Goal: Task Accomplishment & Management: Manage account settings

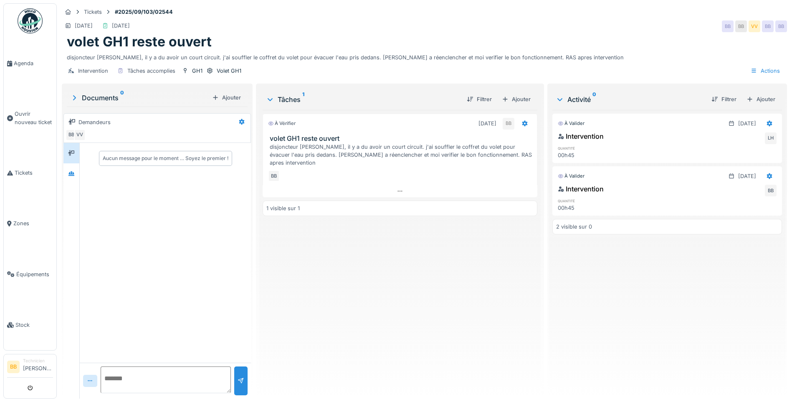
click at [35, 21] on img at bounding box center [30, 20] width 25 height 25
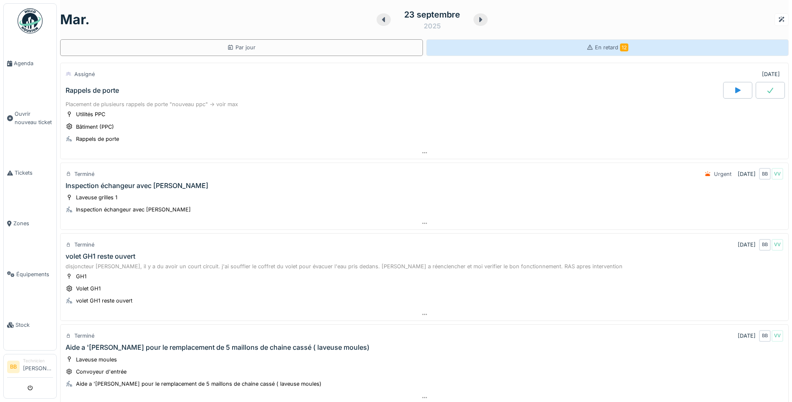
click at [604, 45] on span "En retard 12" at bounding box center [611, 47] width 33 height 6
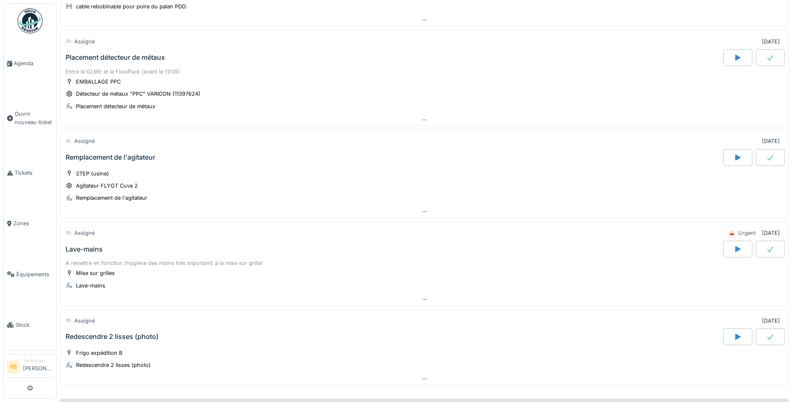
scroll to position [919, 0]
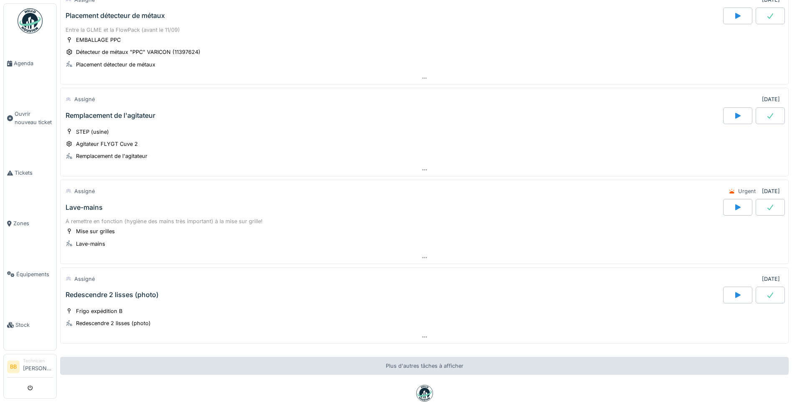
click at [126, 119] on div "Remplacement de l'agitateur" at bounding box center [111, 116] width 90 height 8
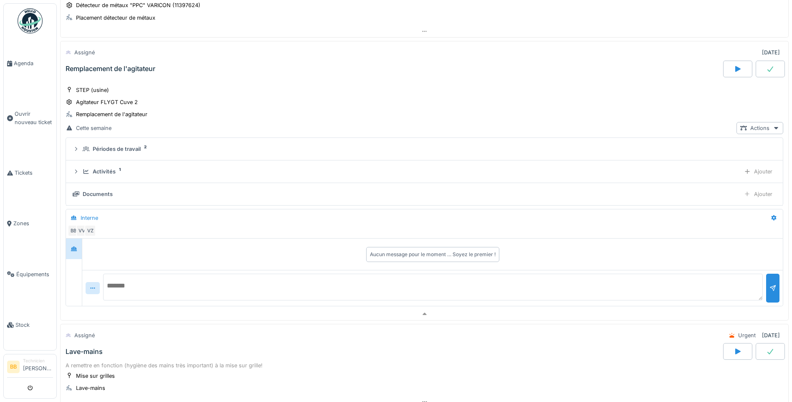
scroll to position [982, 0]
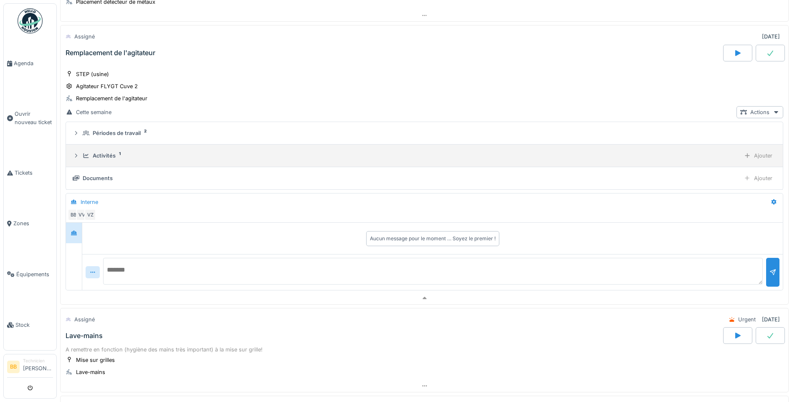
click at [123, 157] on div "Activités 1" at bounding box center [410, 156] width 655 height 8
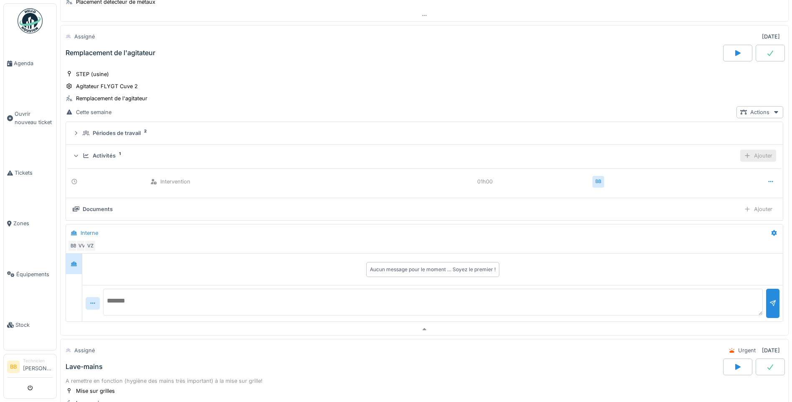
click at [752, 157] on div "Ajouter" at bounding box center [759, 156] width 36 height 12
click at [693, 176] on div "Ajouter des heures" at bounding box center [710, 182] width 89 height 13
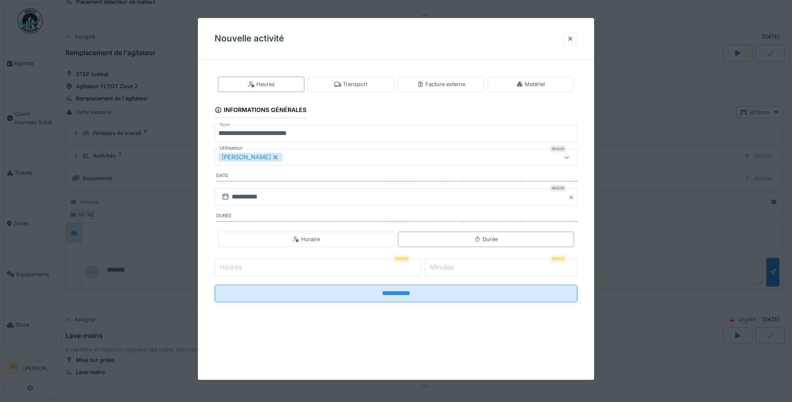
click at [251, 268] on input "Heures" at bounding box center [318, 268] width 207 height 18
type input "*"
click at [444, 268] on label "Minutes" at bounding box center [442, 267] width 28 height 10
click at [444, 268] on input "*" at bounding box center [501, 268] width 153 height 18
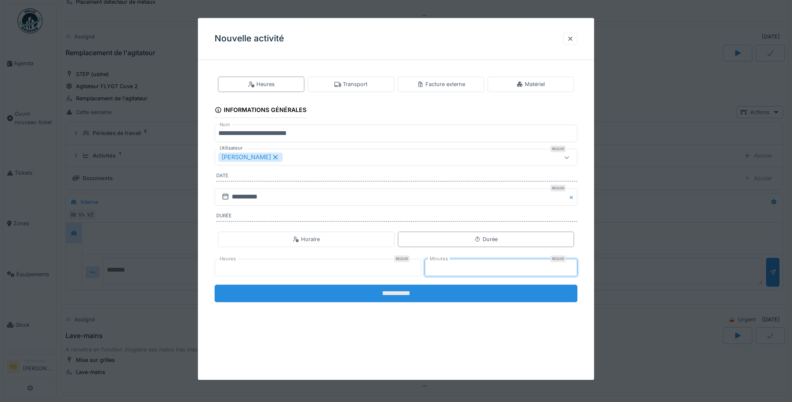
type input "**"
click at [397, 293] on input "**********" at bounding box center [396, 293] width 363 height 18
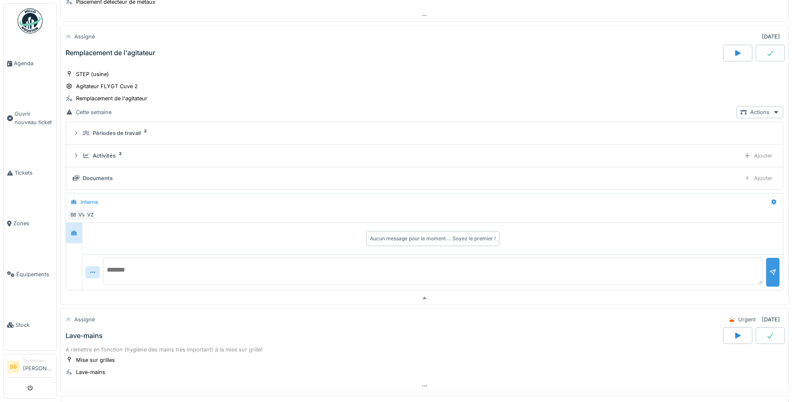
click at [770, 274] on div at bounding box center [773, 272] width 7 height 8
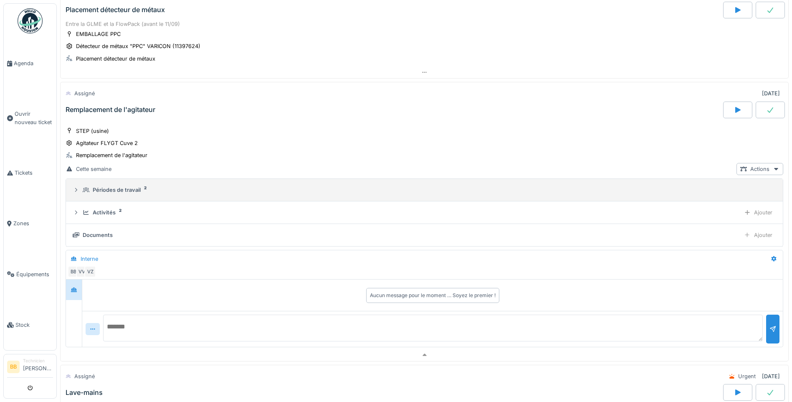
scroll to position [940, 0]
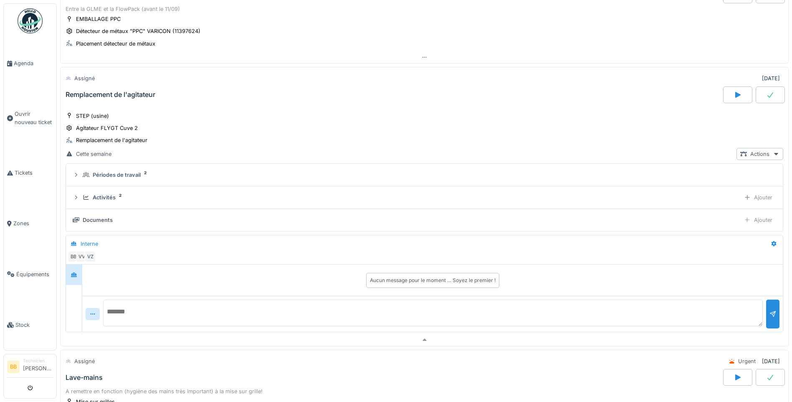
click at [767, 98] on icon at bounding box center [771, 94] width 8 height 7
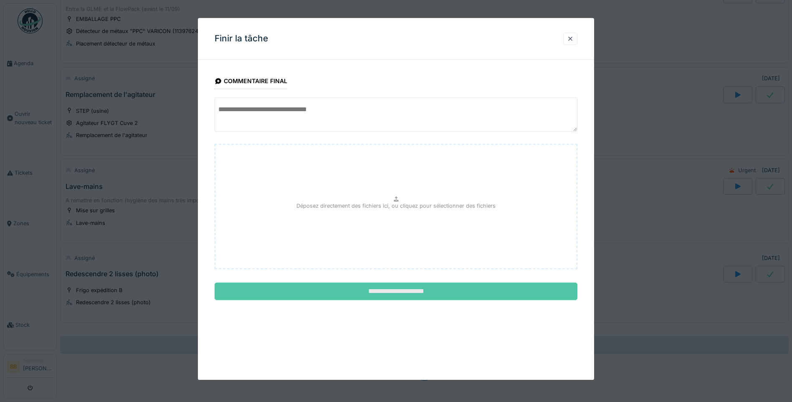
click at [409, 294] on input "**********" at bounding box center [396, 292] width 363 height 18
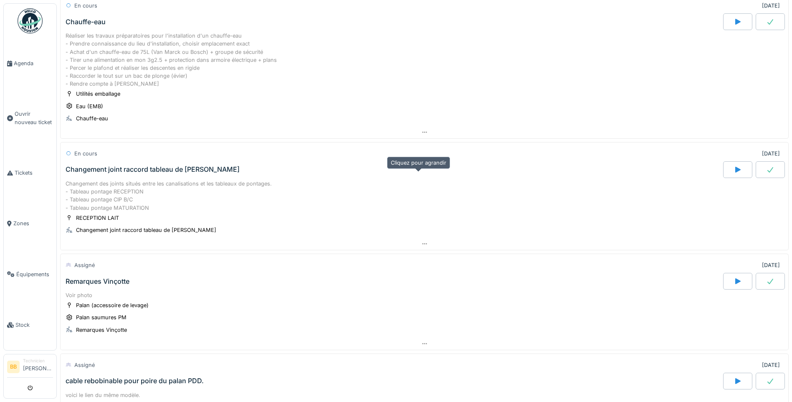
scroll to position [393, 0]
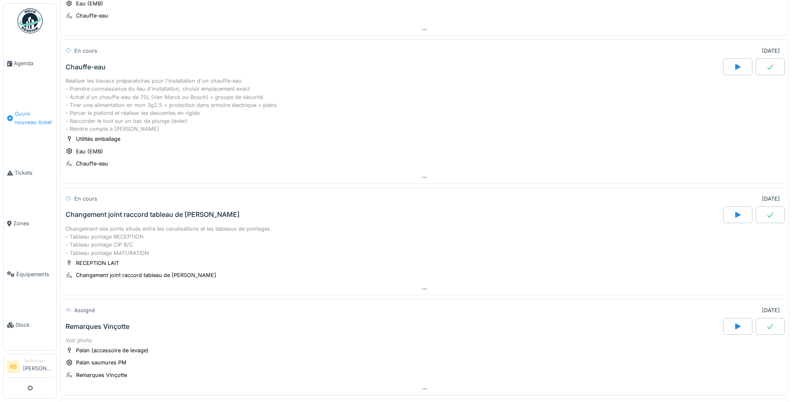
click at [38, 112] on span "Ouvrir nouveau ticket" at bounding box center [34, 118] width 38 height 16
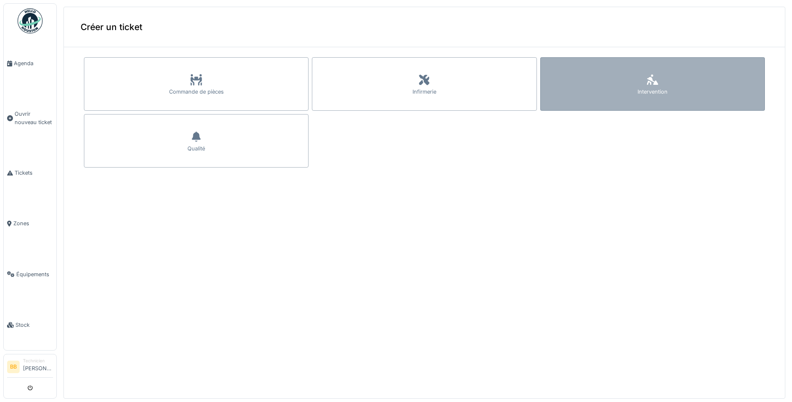
click at [638, 88] on div "Intervention" at bounding box center [653, 92] width 30 height 8
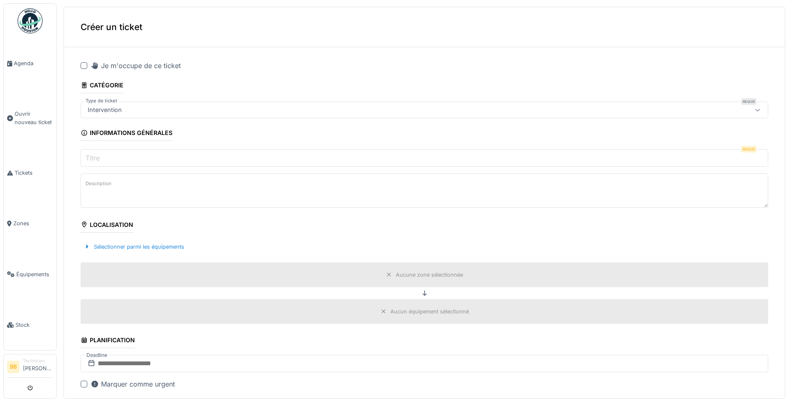
click at [120, 175] on textarea "Description" at bounding box center [425, 190] width 688 height 34
click at [114, 166] on input "Titre" at bounding box center [425, 158] width 688 height 18
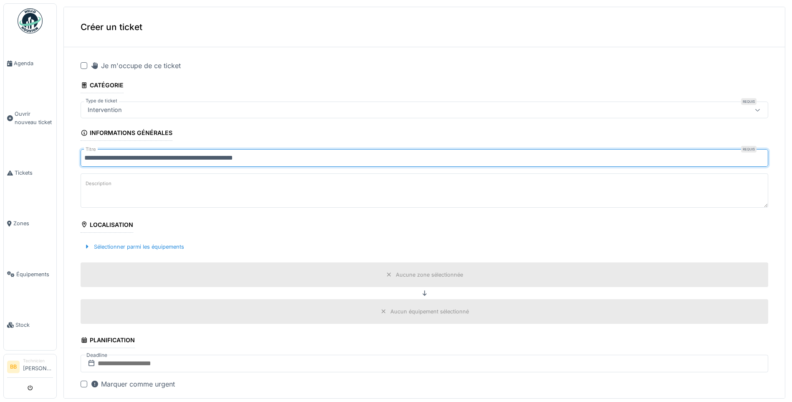
click at [259, 158] on input "**********" at bounding box center [425, 158] width 688 height 18
click at [276, 161] on input "**********" at bounding box center [425, 158] width 688 height 18
type input "**********"
click at [386, 274] on icon at bounding box center [389, 274] width 7 height 5
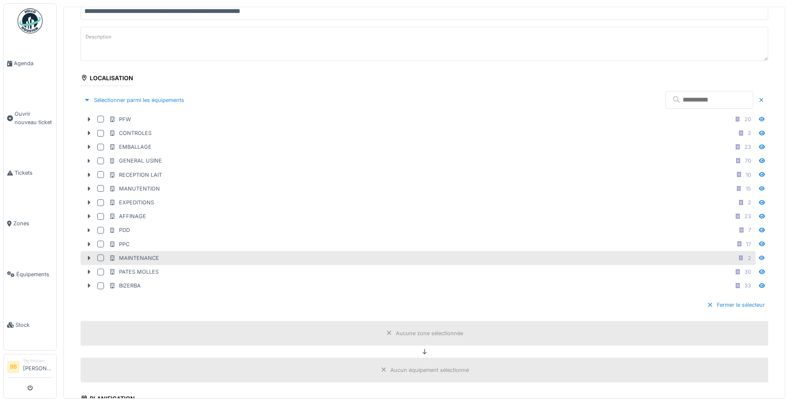
scroll to position [167, 0]
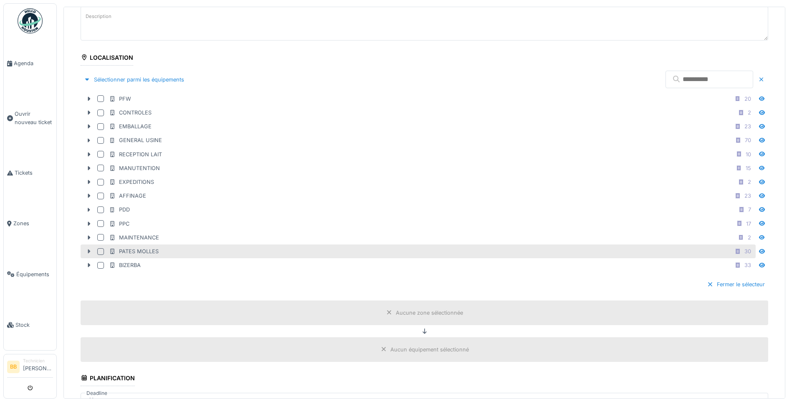
click at [88, 252] on icon at bounding box center [89, 251] width 3 height 4
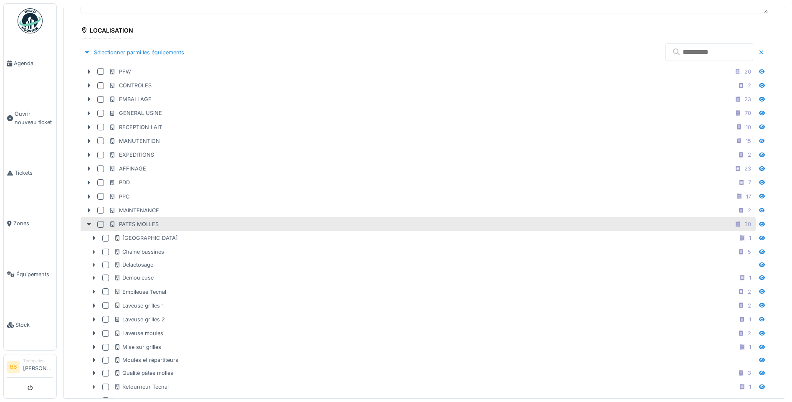
scroll to position [209, 0]
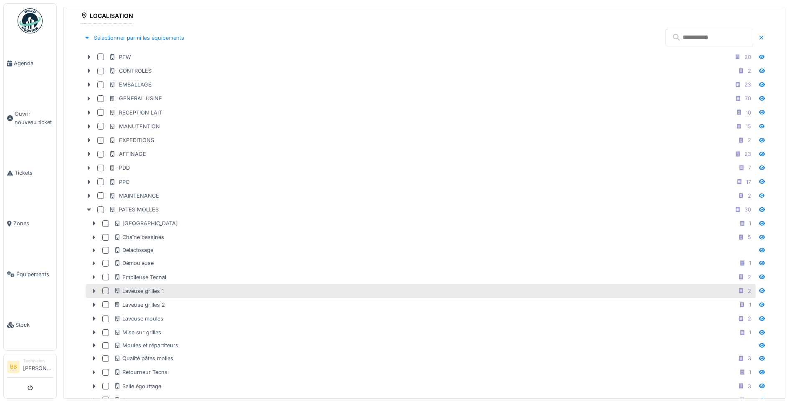
click at [96, 290] on icon at bounding box center [94, 290] width 7 height 5
click at [107, 289] on div at bounding box center [105, 290] width 7 height 7
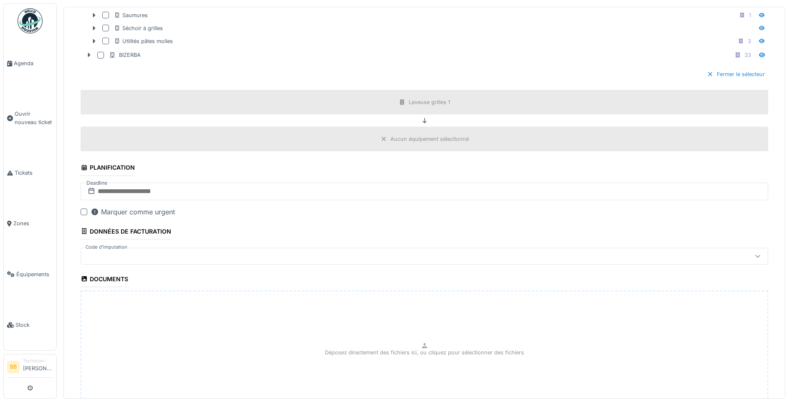
scroll to position [722, 0]
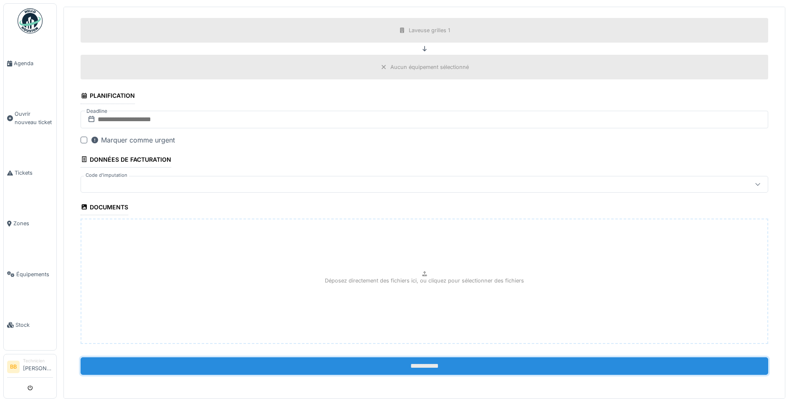
click at [461, 363] on input "**********" at bounding box center [425, 366] width 688 height 18
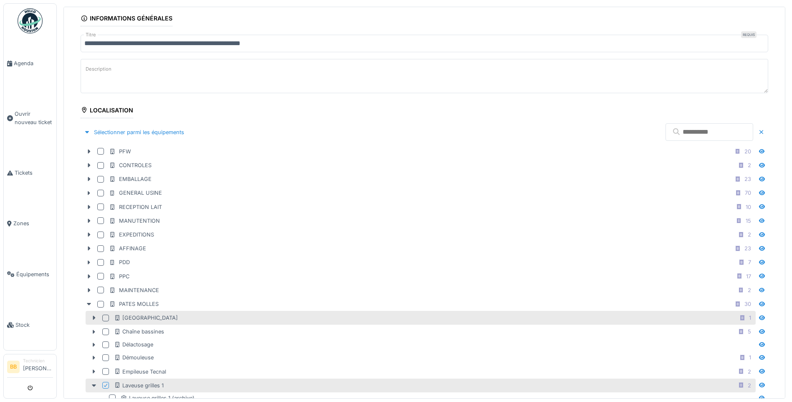
scroll to position [0, 0]
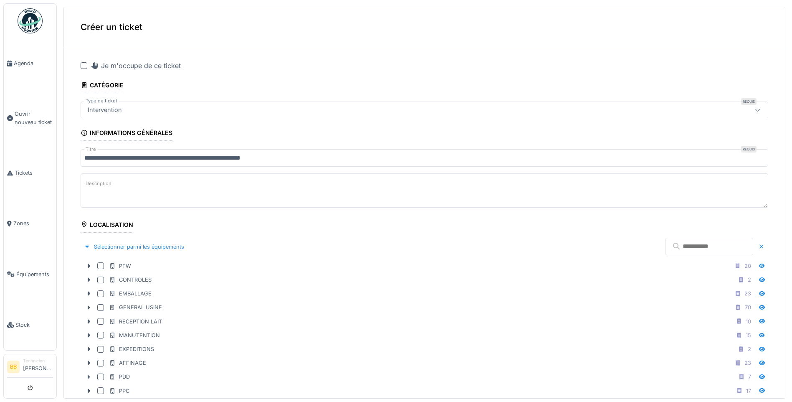
click at [83, 68] on div at bounding box center [84, 65] width 7 height 7
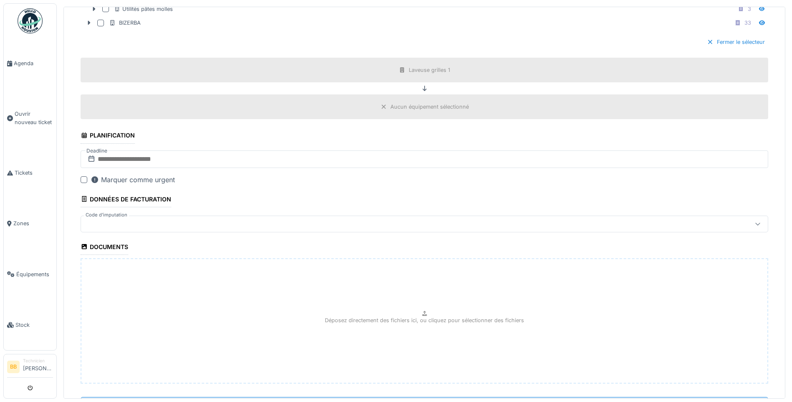
scroll to position [722, 0]
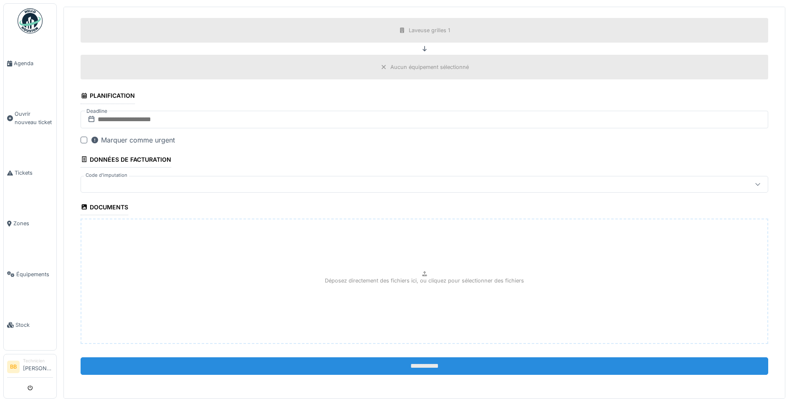
click at [450, 361] on input "**********" at bounding box center [425, 366] width 688 height 18
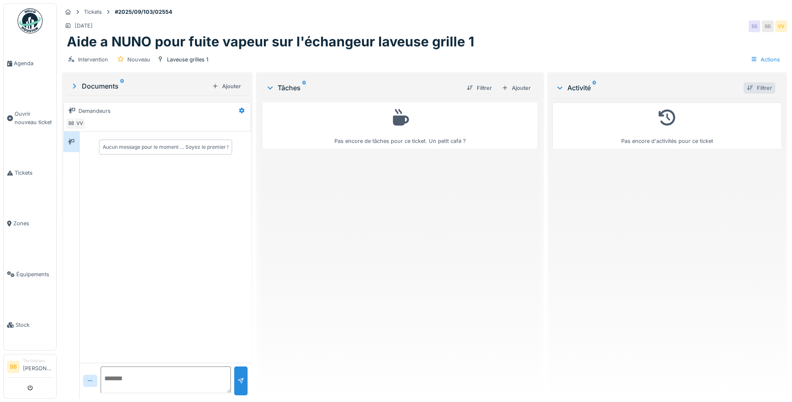
click at [747, 86] on div at bounding box center [750, 88] width 7 height 8
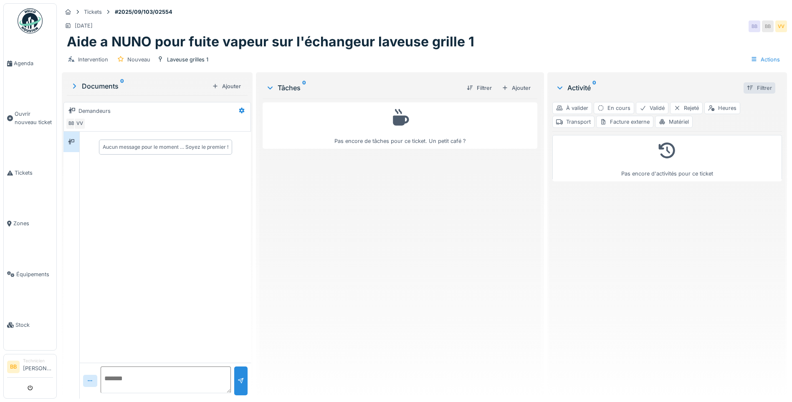
click at [747, 86] on div at bounding box center [750, 88] width 7 height 8
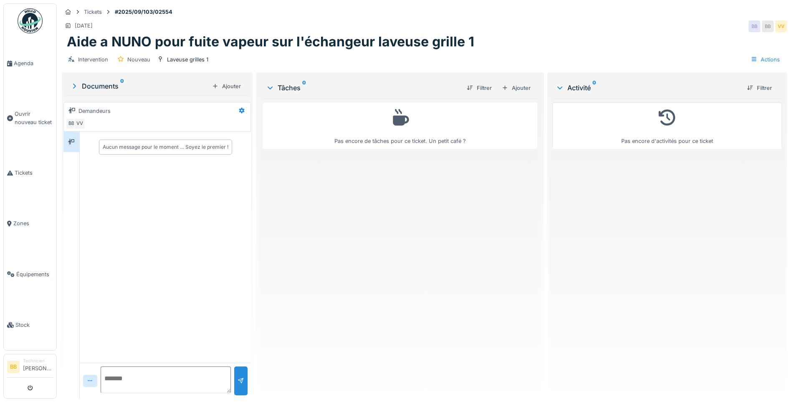
click at [658, 130] on p at bounding box center [668, 118] width 20 height 24
click at [655, 147] on div at bounding box center [668, 148] width 230 height 2
click at [766, 59] on div "Actions" at bounding box center [765, 59] width 37 height 12
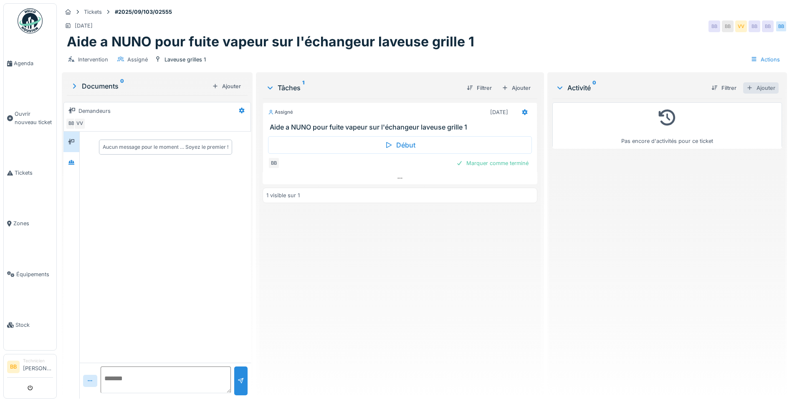
click at [750, 87] on div "Ajouter" at bounding box center [762, 87] width 36 height 11
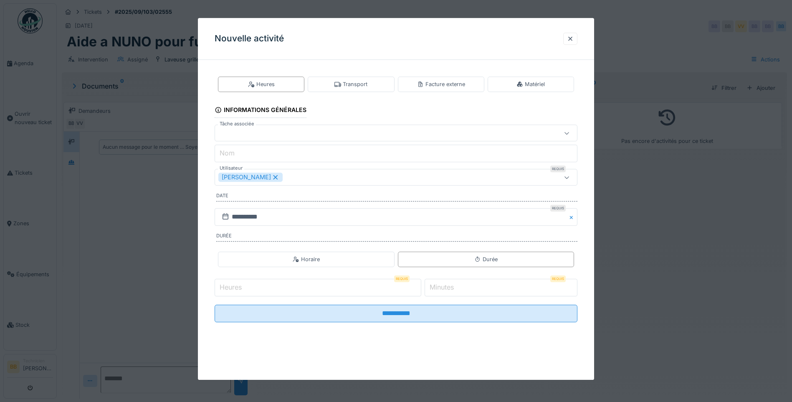
click at [276, 287] on input "Heures" at bounding box center [318, 288] width 207 height 18
type input "*"
click at [456, 286] on label "Minutes" at bounding box center [442, 287] width 28 height 10
click at [460, 286] on input "*" at bounding box center [501, 288] width 153 height 18
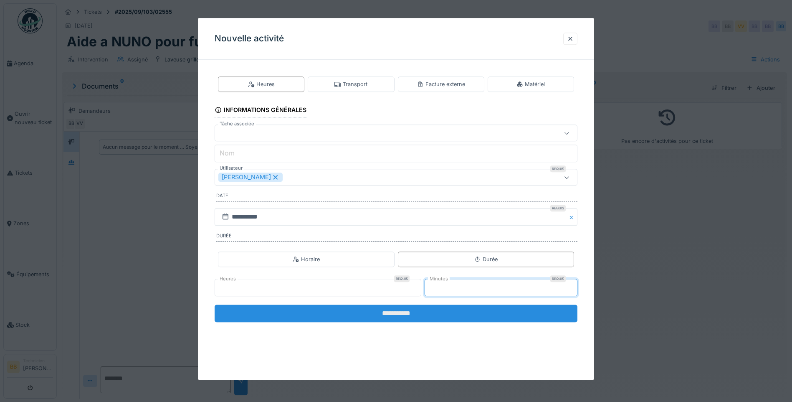
type input "**"
click at [374, 317] on input "**********" at bounding box center [396, 314] width 363 height 18
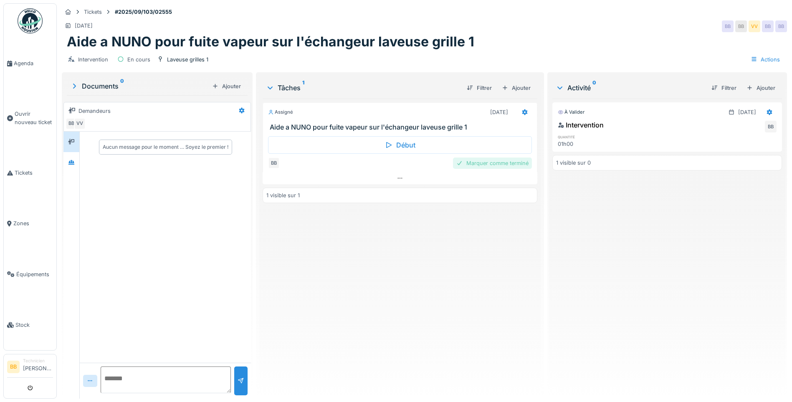
click at [490, 165] on div "Marquer comme terminé" at bounding box center [492, 162] width 79 height 11
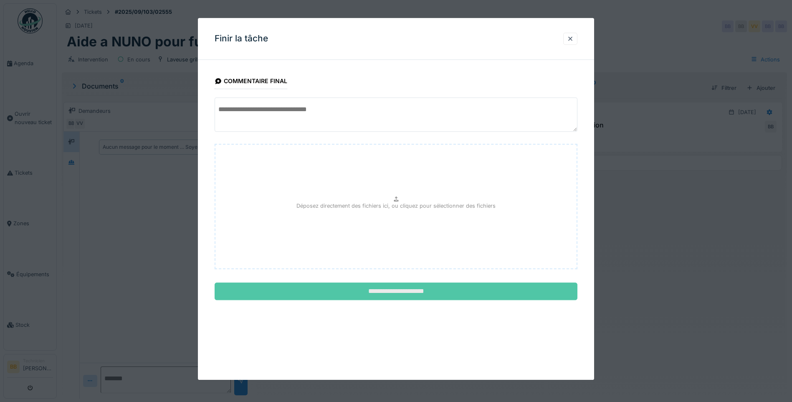
click at [401, 294] on input "**********" at bounding box center [396, 292] width 363 height 18
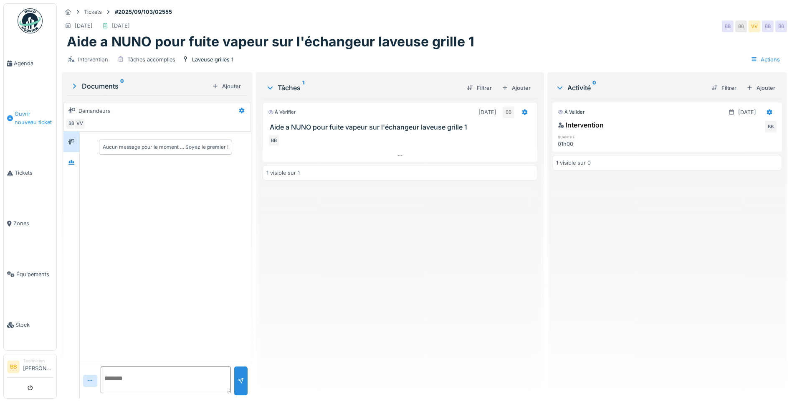
click at [21, 115] on span "Ouvrir nouveau ticket" at bounding box center [34, 118] width 38 height 16
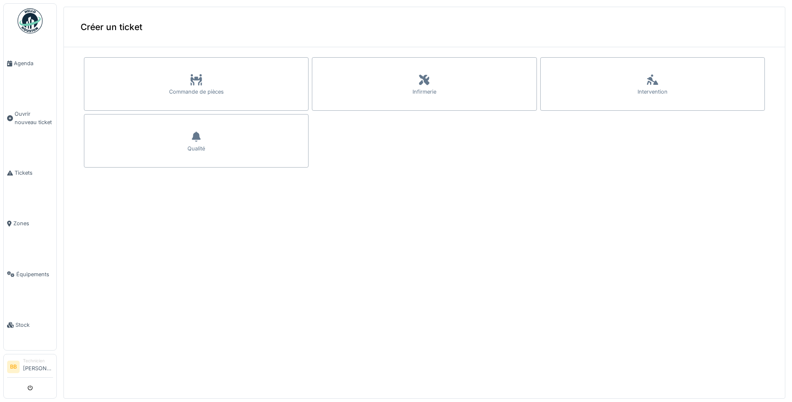
click at [16, 14] on link at bounding box center [30, 20] width 31 height 31
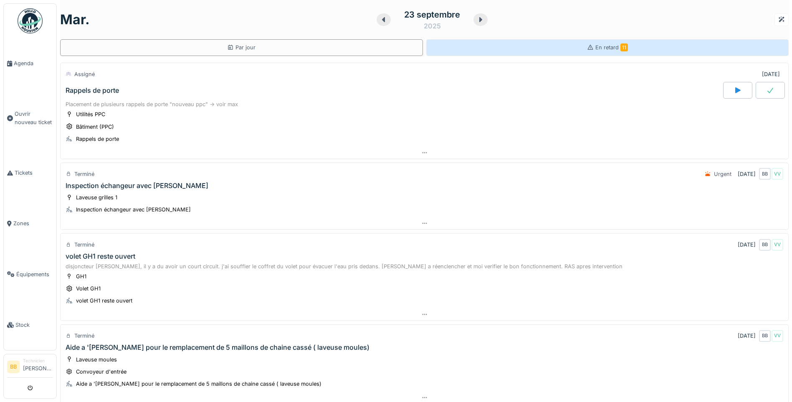
click at [523, 46] on div "En retard 11" at bounding box center [608, 47] width 363 height 17
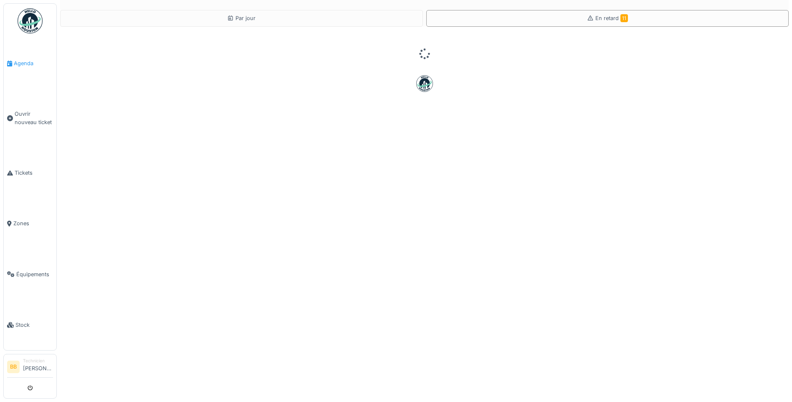
click at [20, 64] on span "Agenda" at bounding box center [33, 63] width 39 height 8
